Goal: Communication & Community: Answer question/provide support

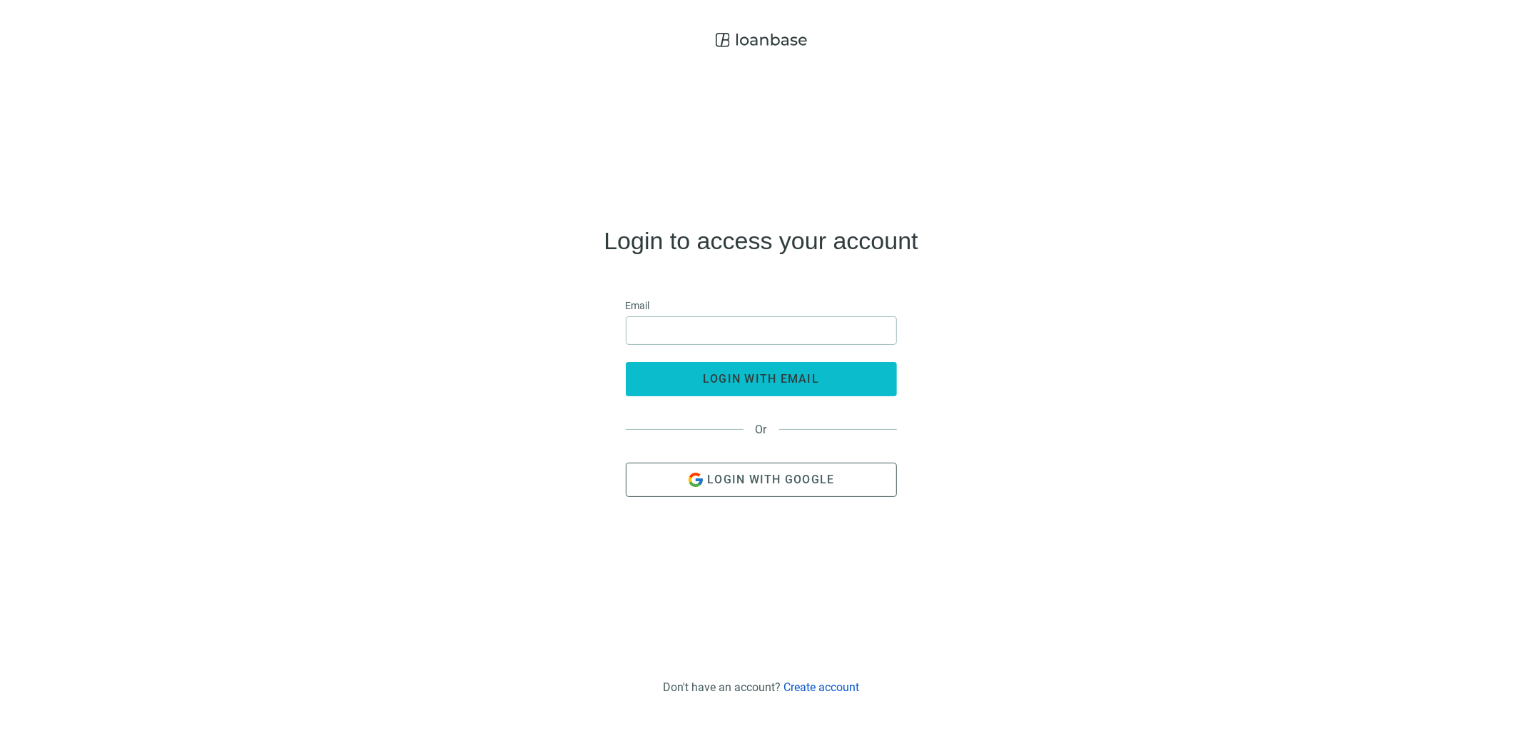
click at [740, 377] on span "login with email" at bounding box center [761, 379] width 116 height 14
click at [726, 329] on input "email" at bounding box center [761, 330] width 253 height 27
type input "**********"
click at [781, 380] on span "login with email" at bounding box center [761, 379] width 116 height 14
click at [685, 329] on input "email" at bounding box center [761, 330] width 253 height 27
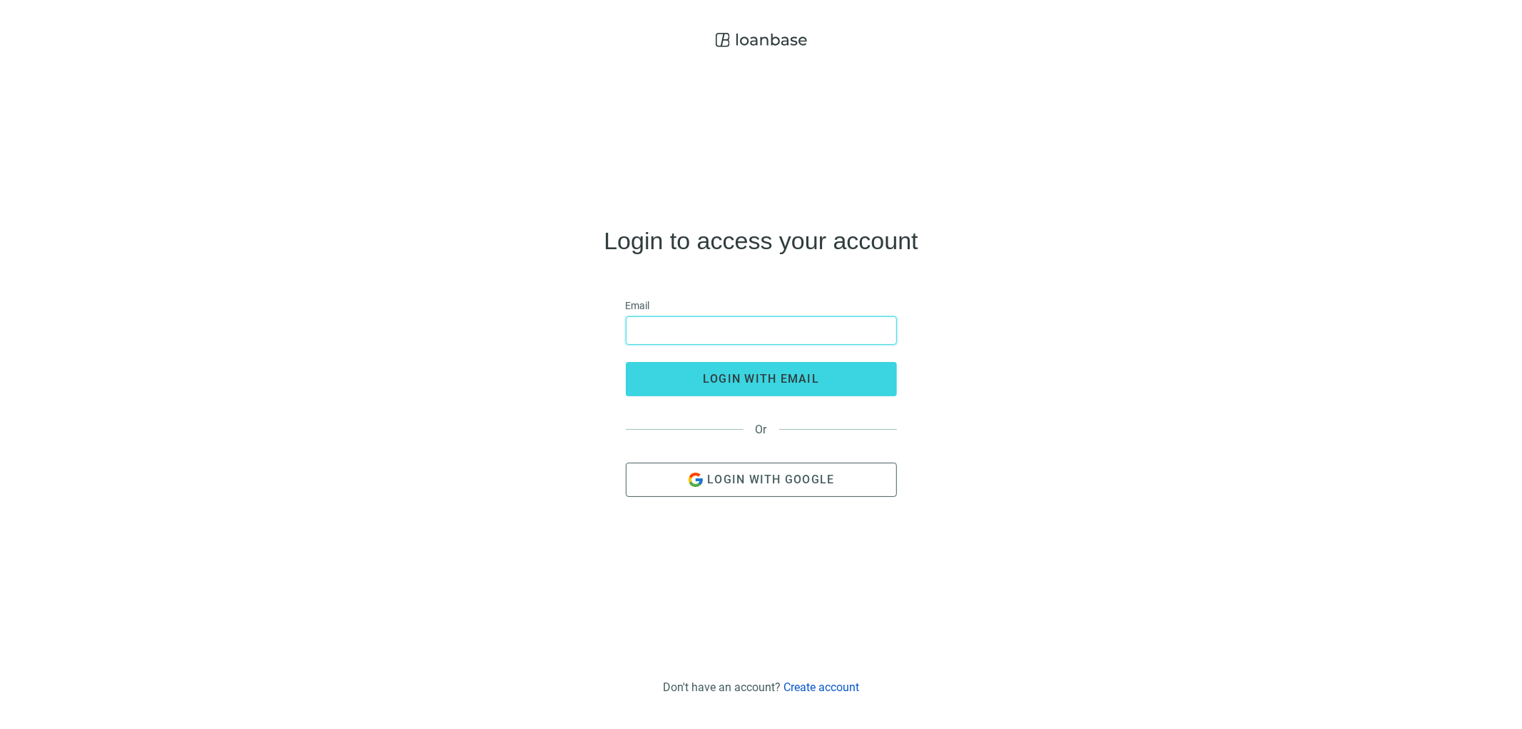
type input "**********"
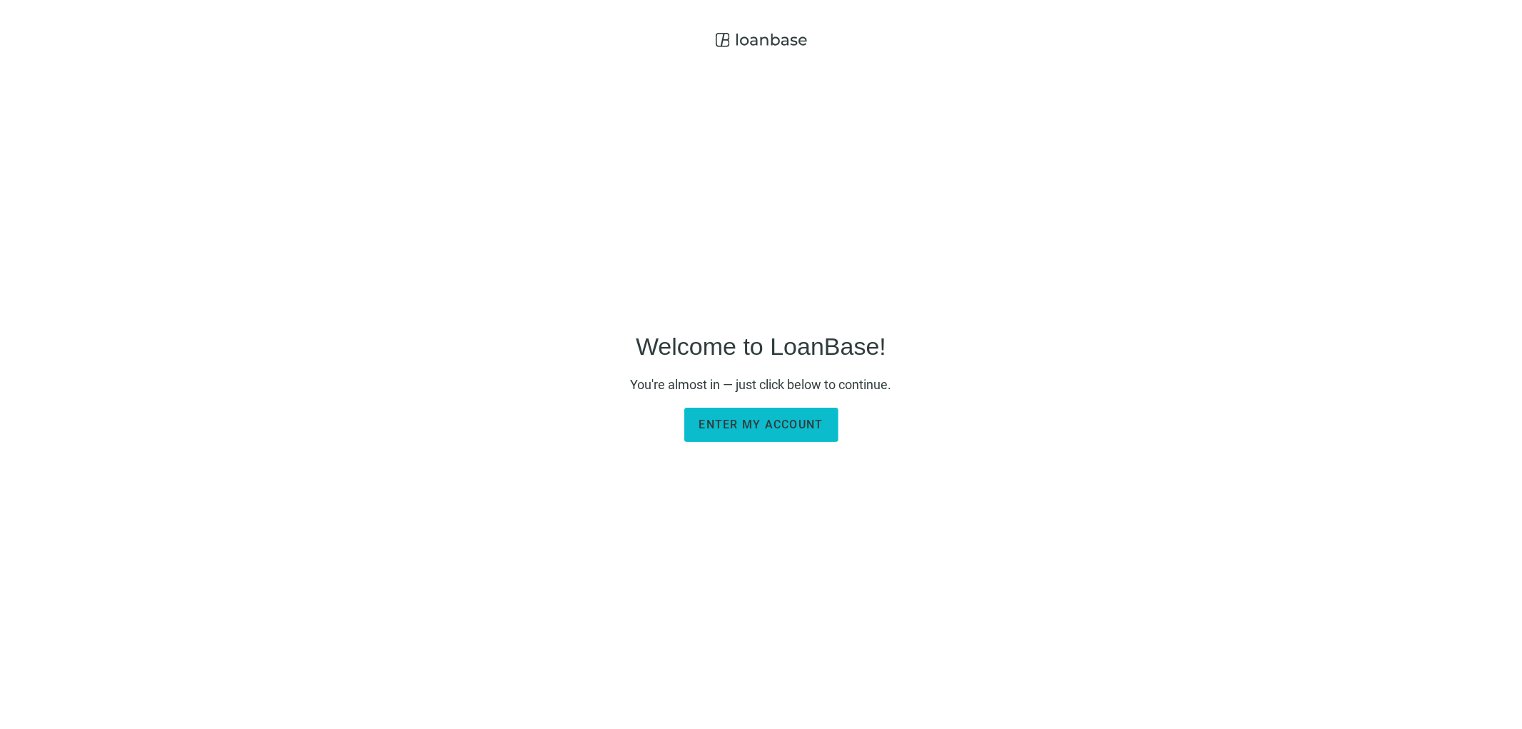
click at [746, 425] on span "Enter my account" at bounding box center [761, 424] width 124 height 14
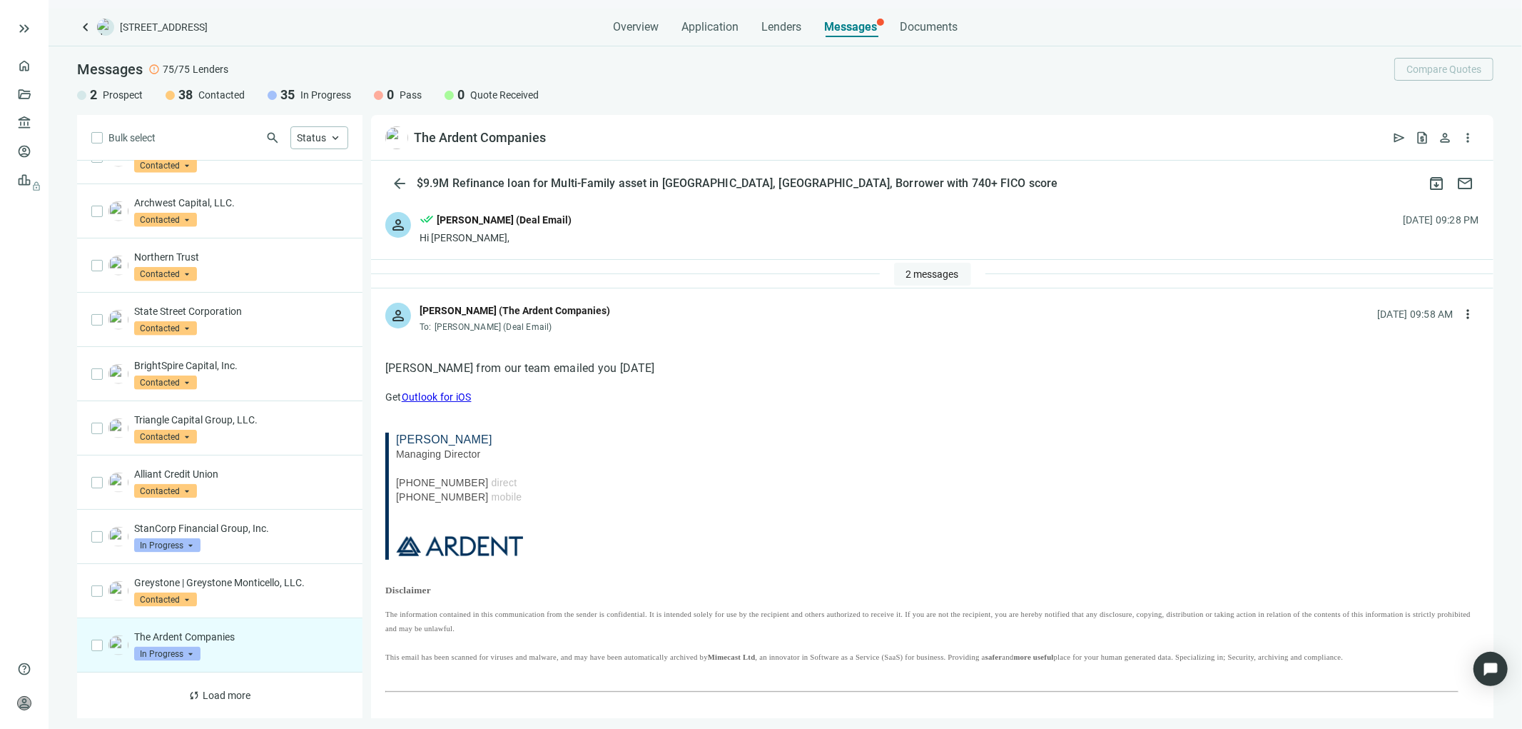
click at [916, 273] on span "2 messages" at bounding box center [932, 273] width 53 height 11
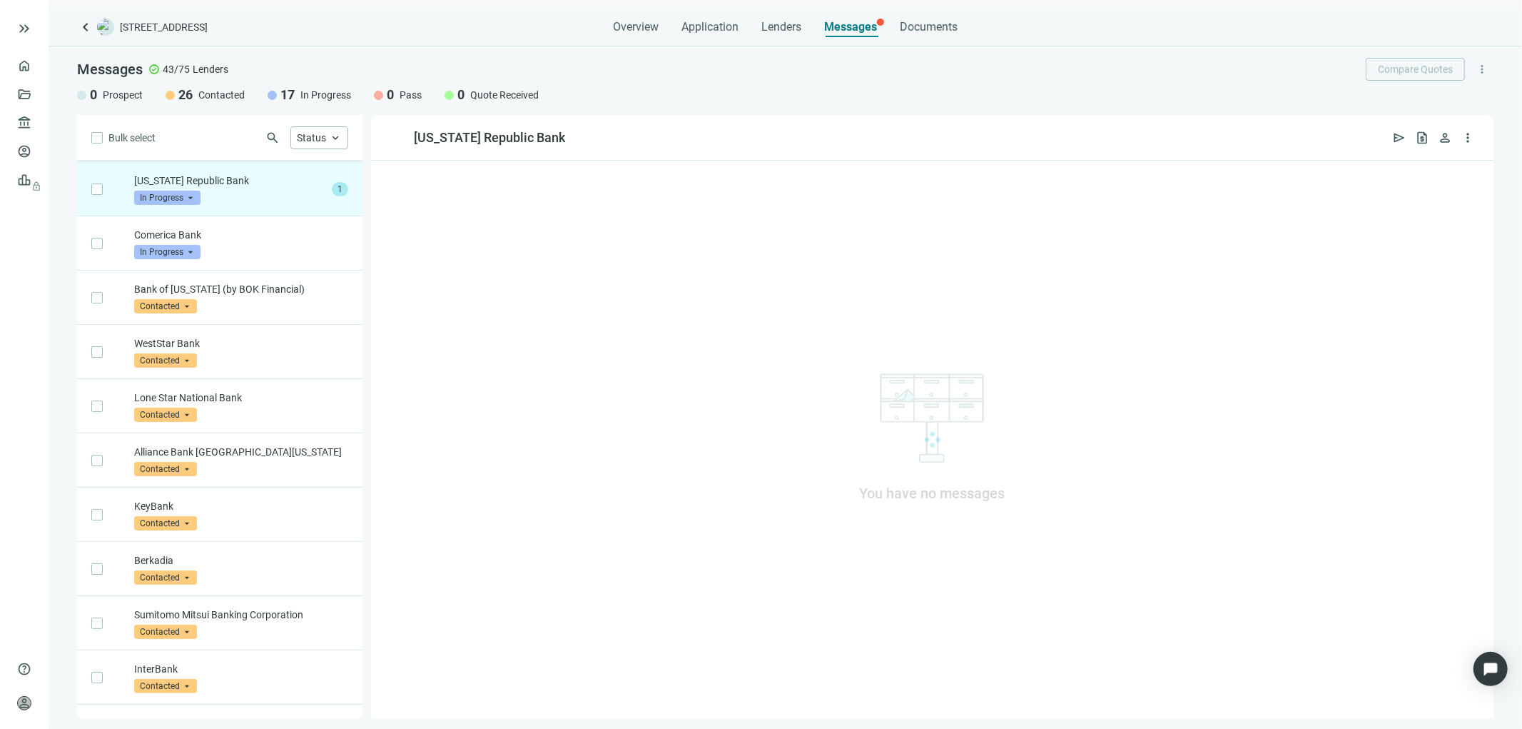
scroll to position [54, 0]
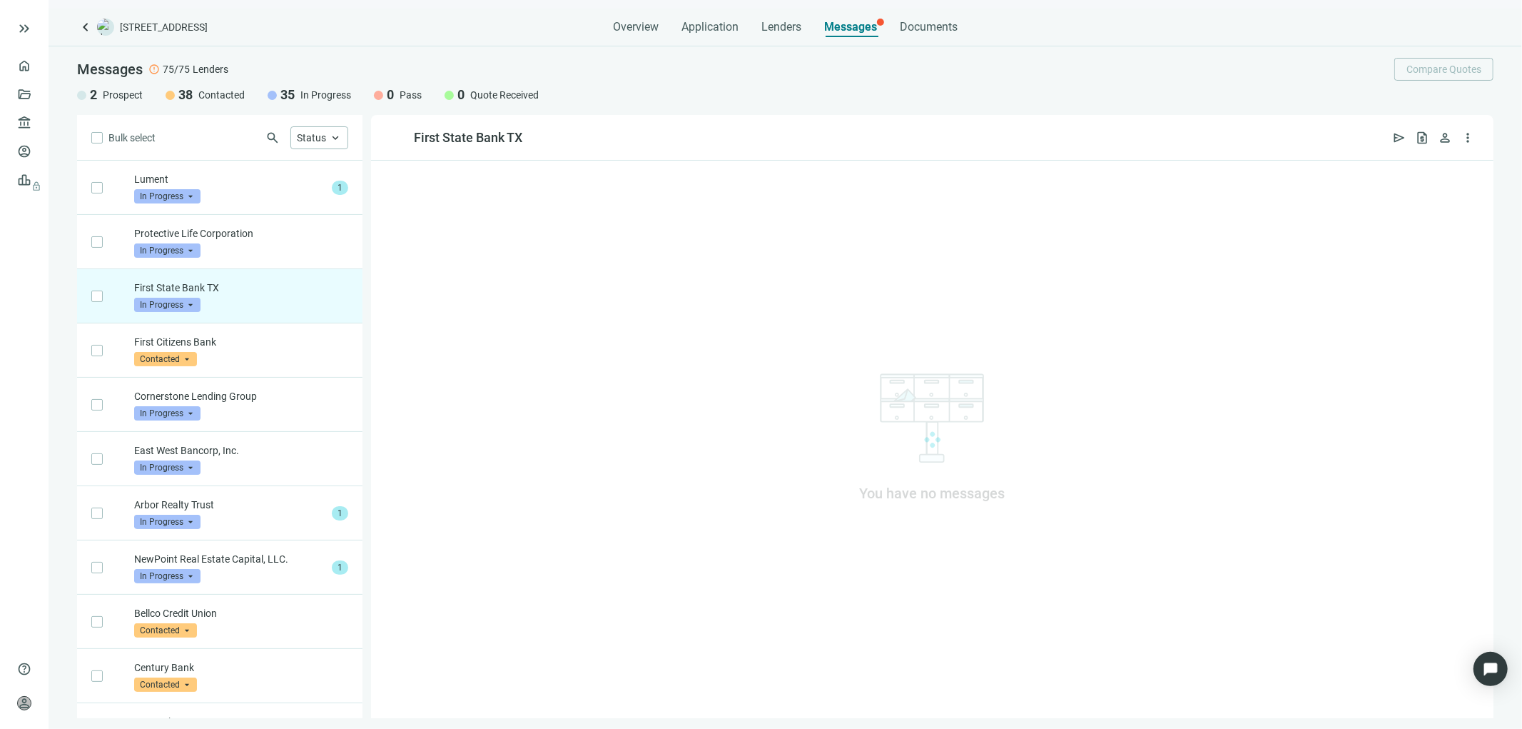
scroll to position [108, 0]
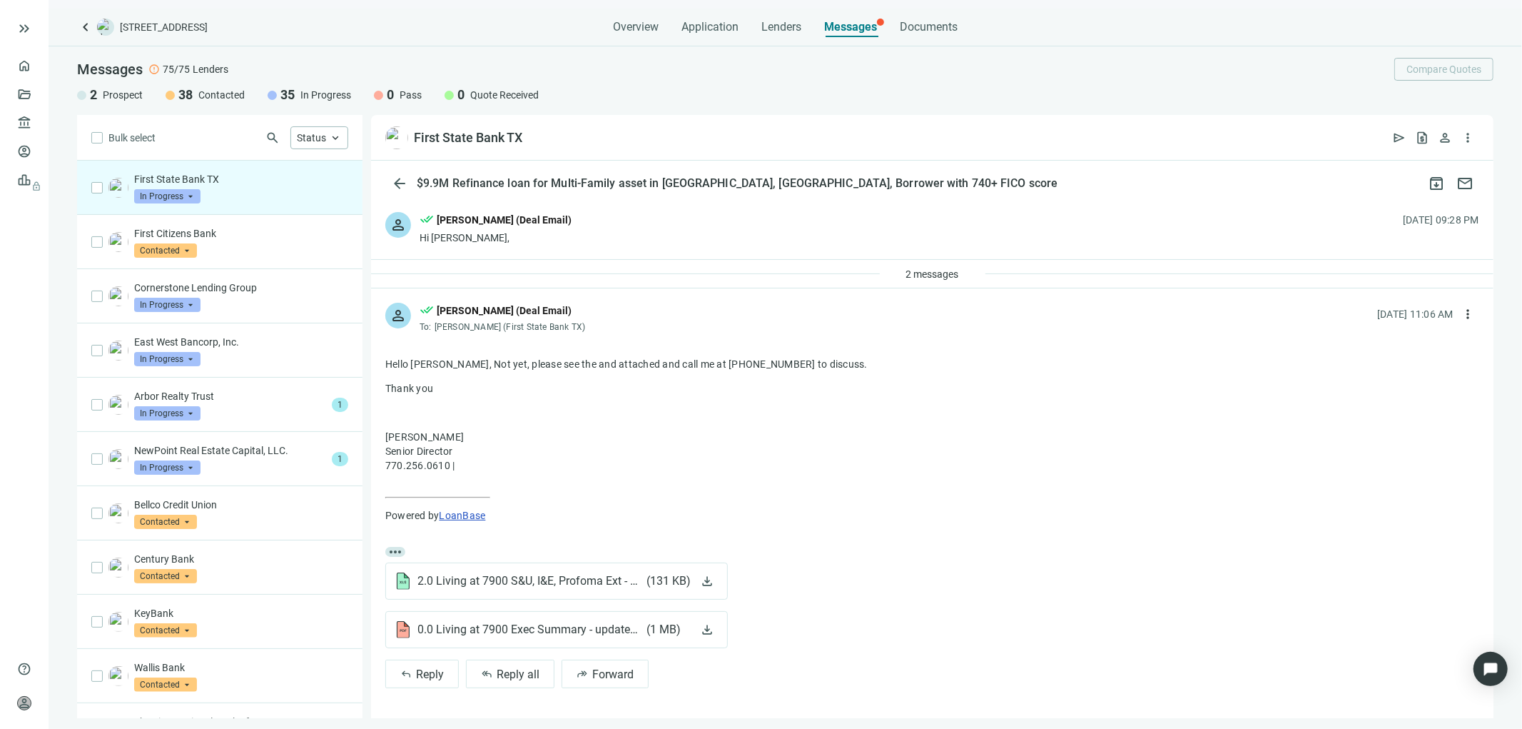
click at [930, 255] on div "person done_all Tony Baldwin (Deal Email) Hi Clint, 08.20.2025, 09:28 PM" at bounding box center [932, 228] width 1123 height 61
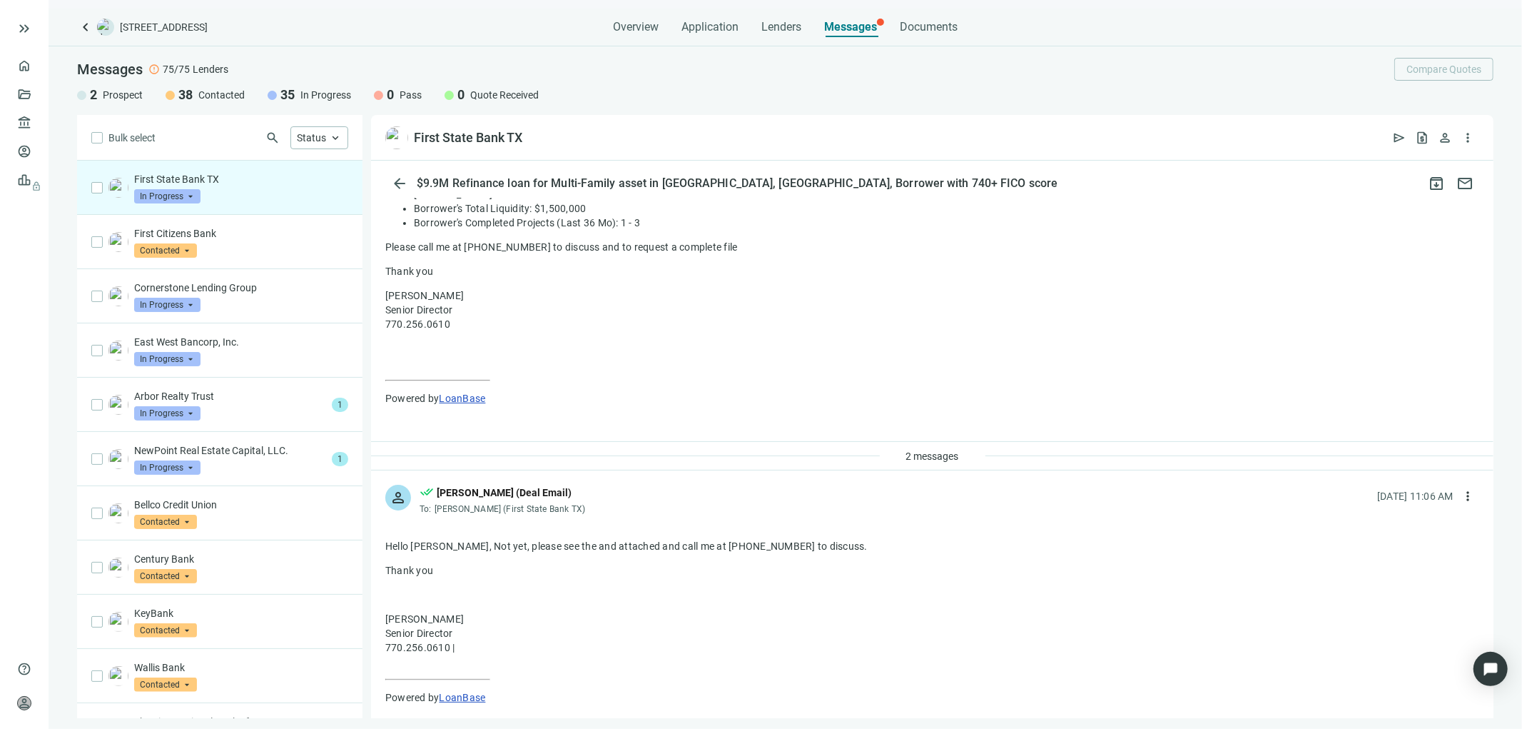
scroll to position [347, 0]
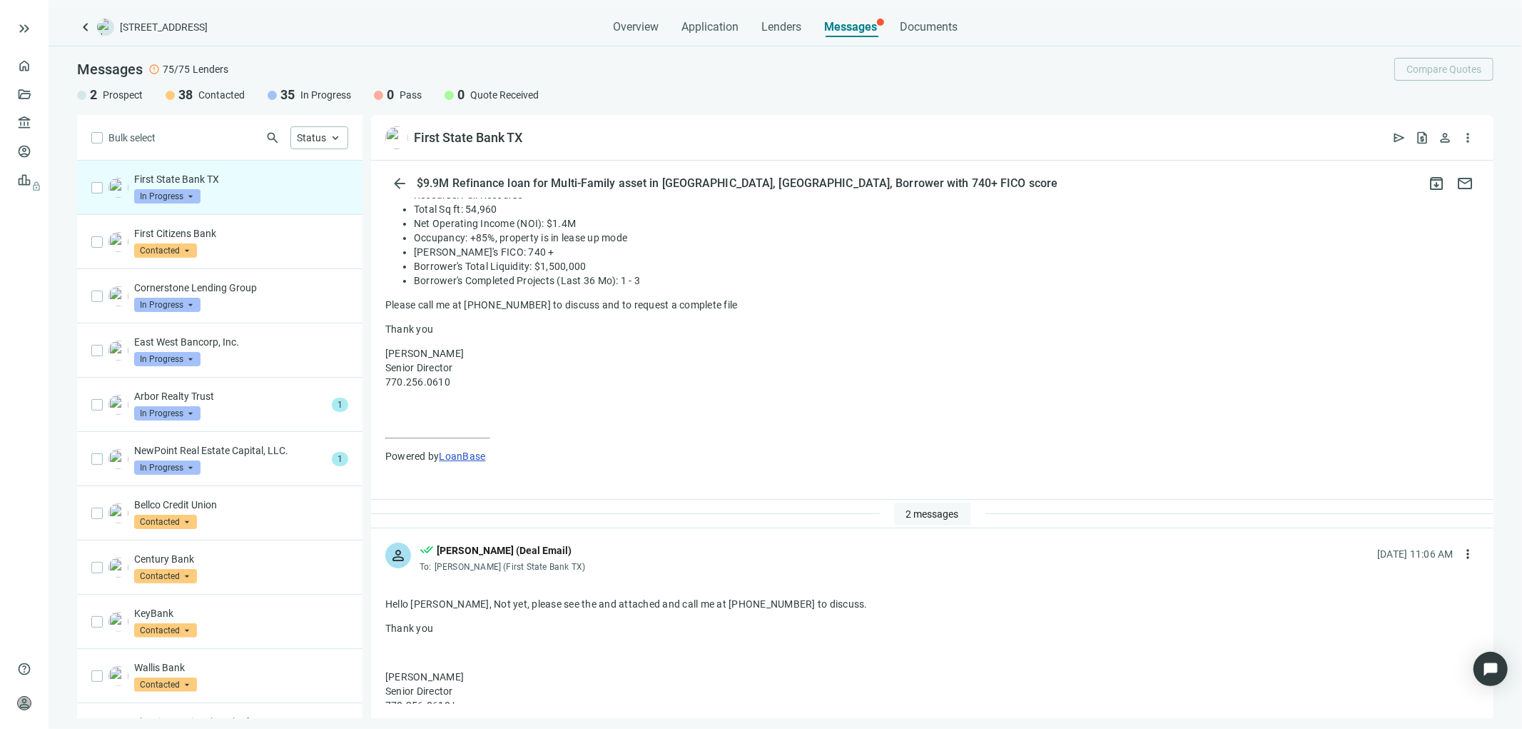
click at [901, 505] on button "2 messages" at bounding box center [932, 513] width 77 height 23
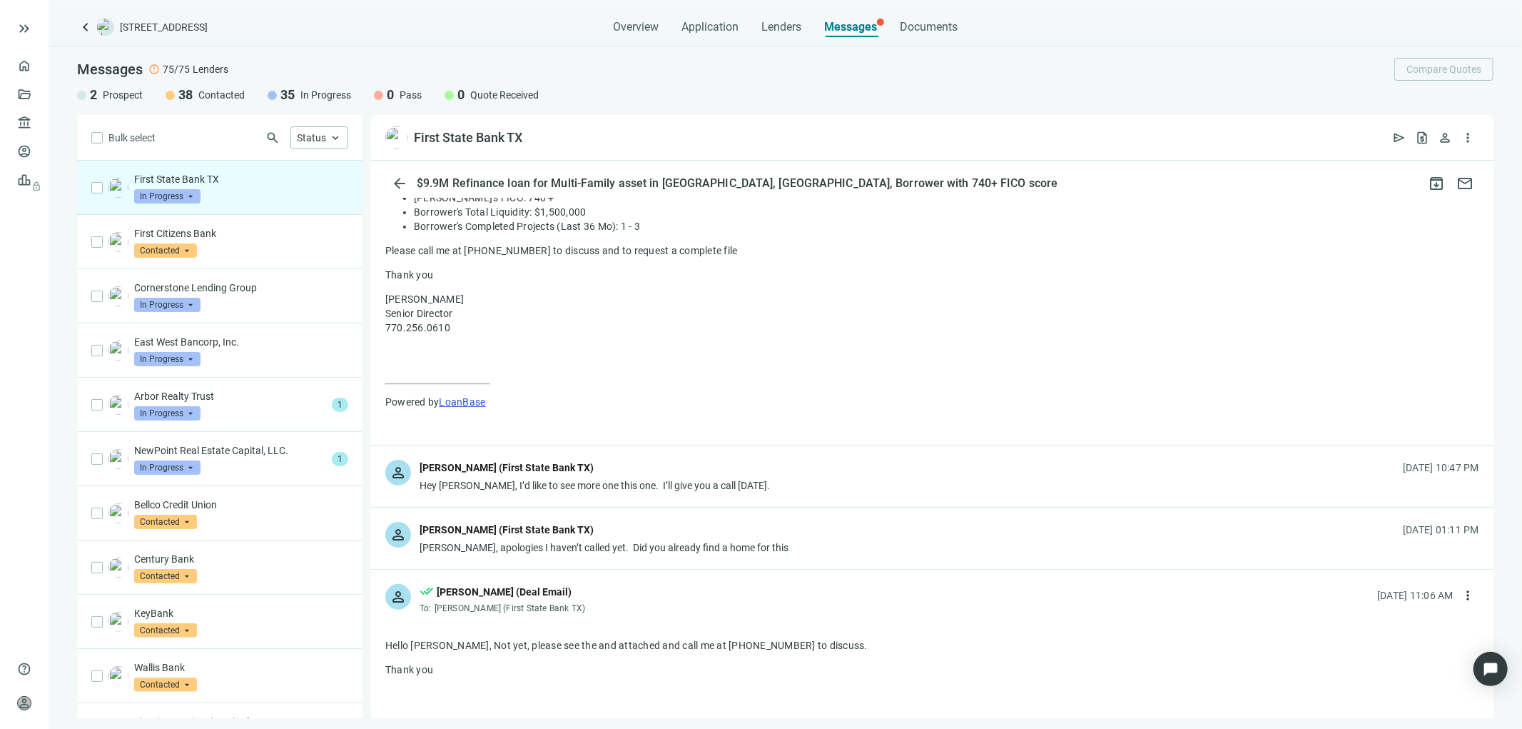
scroll to position [426, 0]
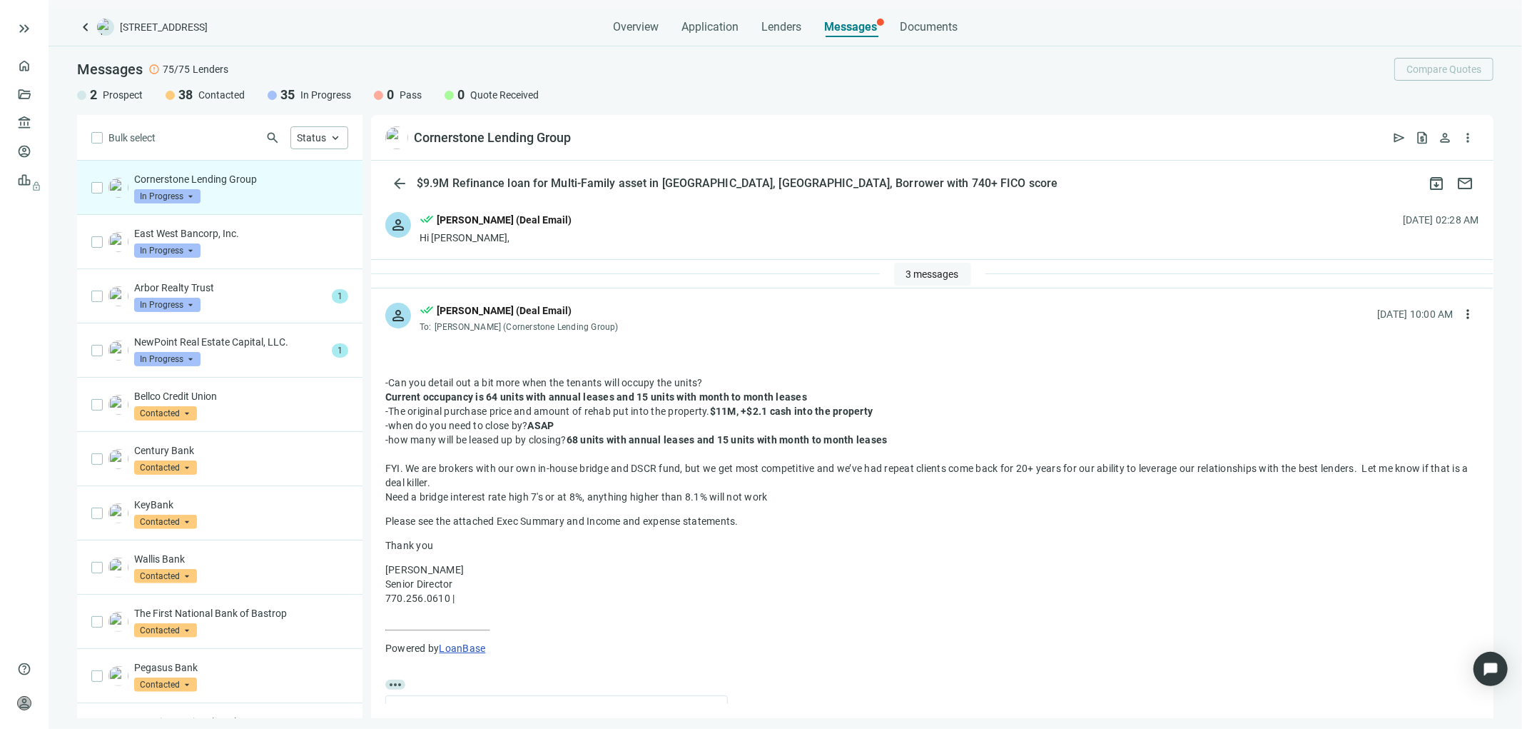
click at [894, 263] on button "3 messages" at bounding box center [932, 274] width 77 height 23
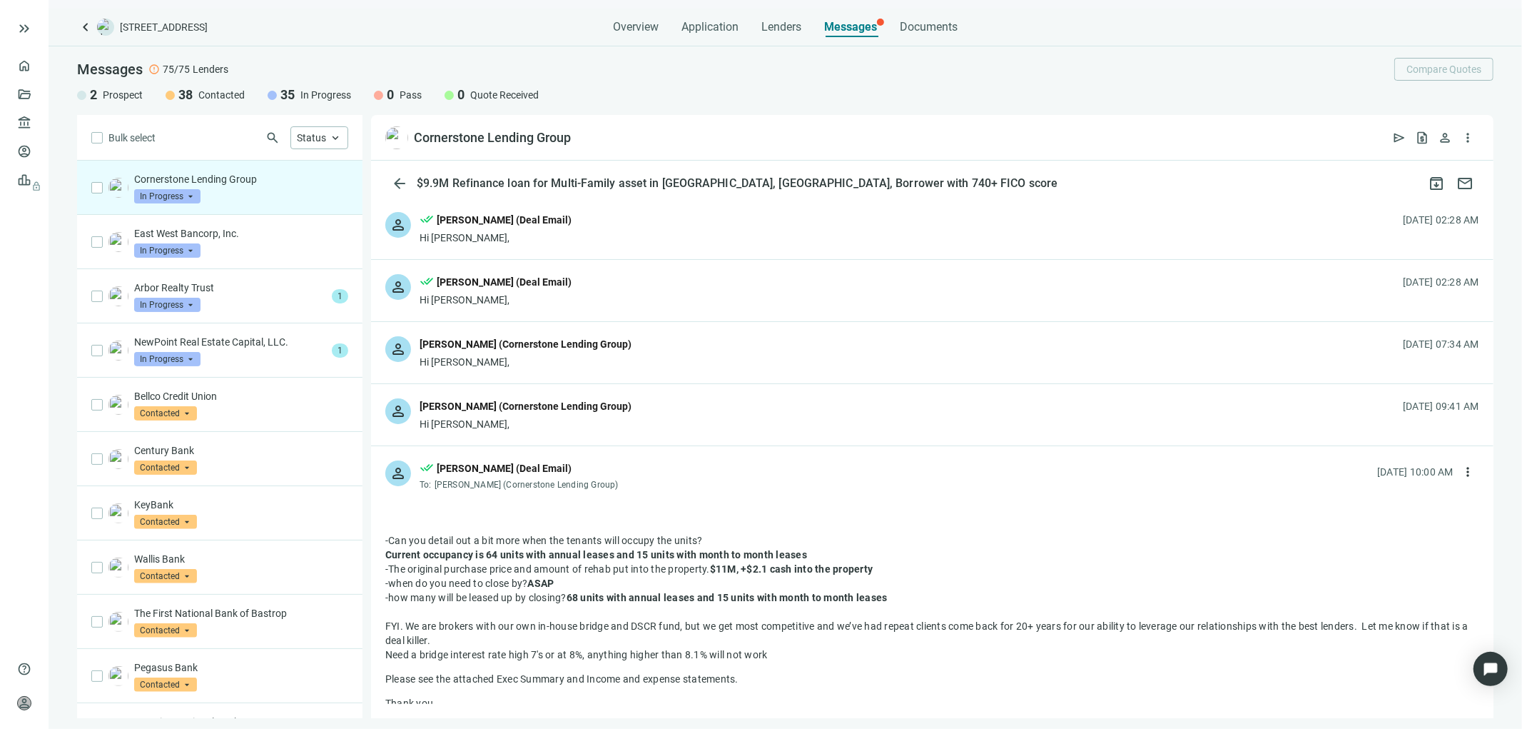
click at [675, 363] on div "person Brett Sonsma (Cornerstone Lending Group) Hi Tony, 08.24.2025, 07:34 AM" at bounding box center [932, 352] width 1123 height 61
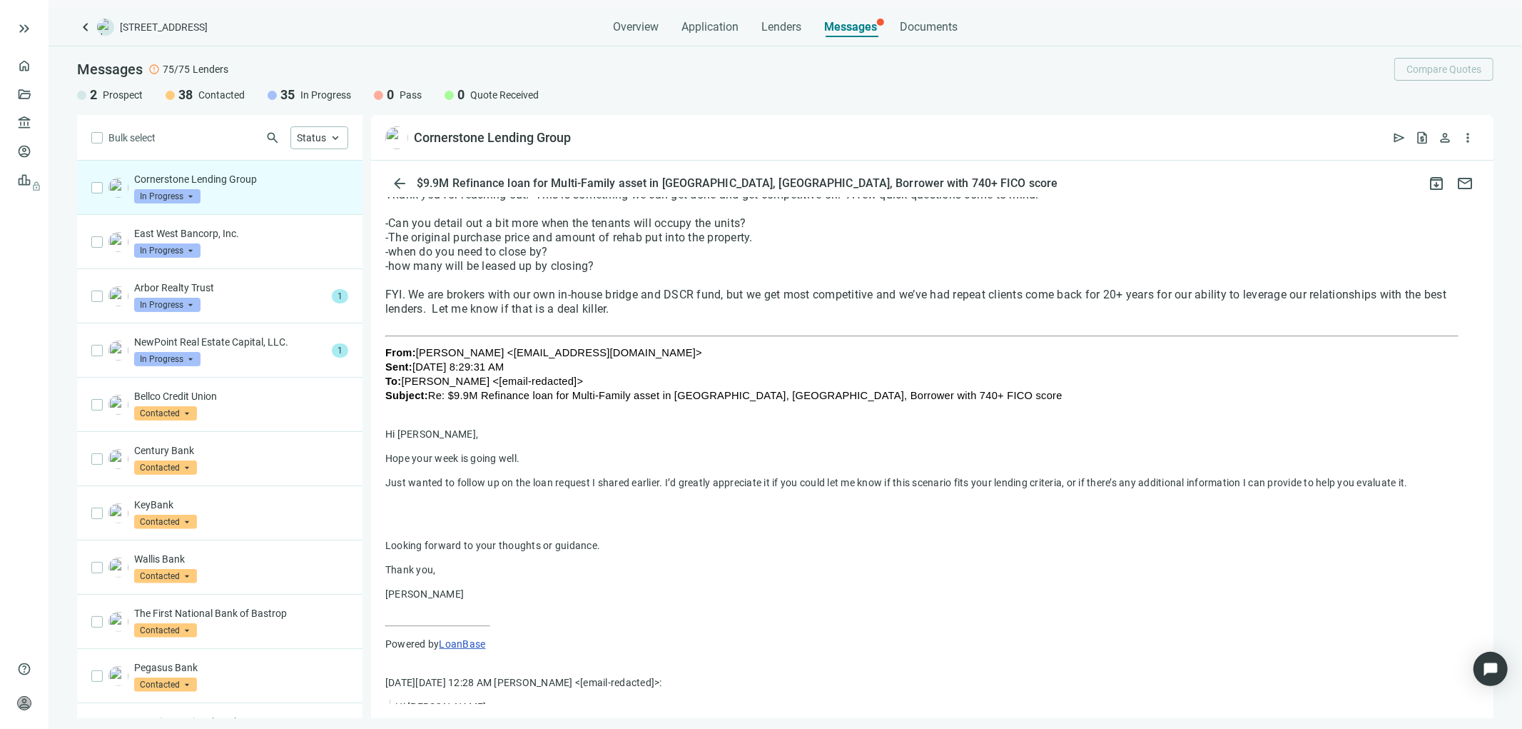
scroll to position [238, 0]
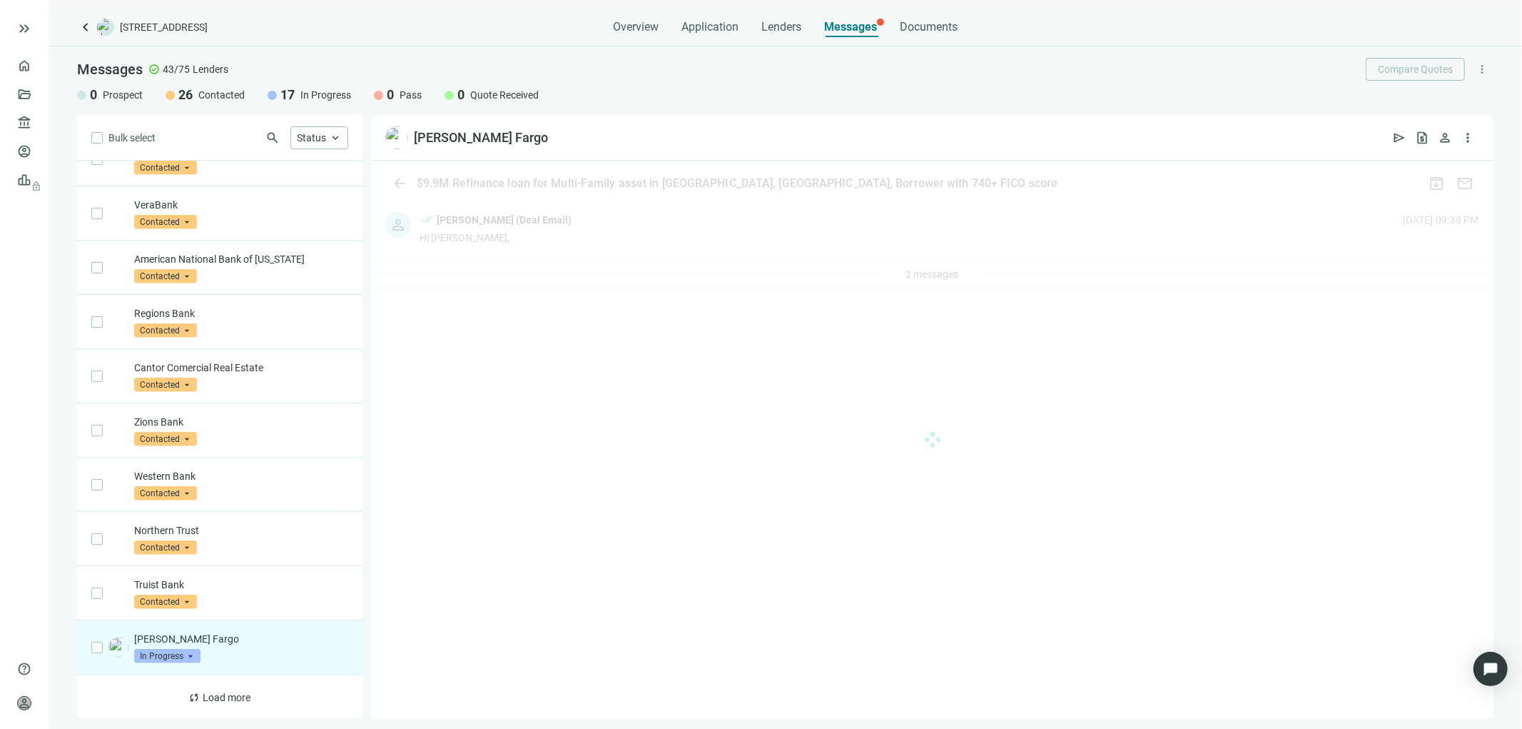
scroll to position [682, 0]
